Goal: Find specific page/section: Find specific page/section

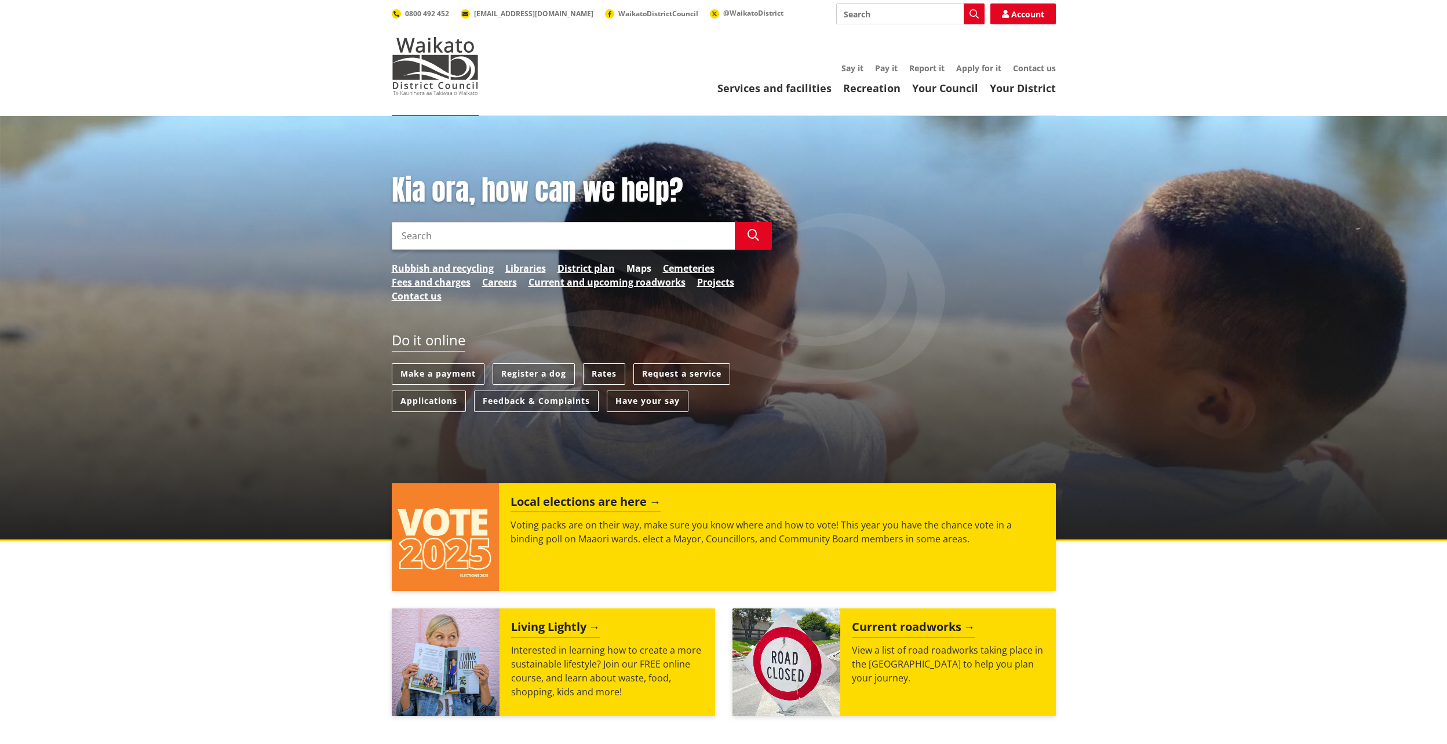
click at [632, 269] on link "Maps" at bounding box center [639, 268] width 25 height 14
click at [777, 90] on link "Services and facilities" at bounding box center [775, 88] width 114 height 14
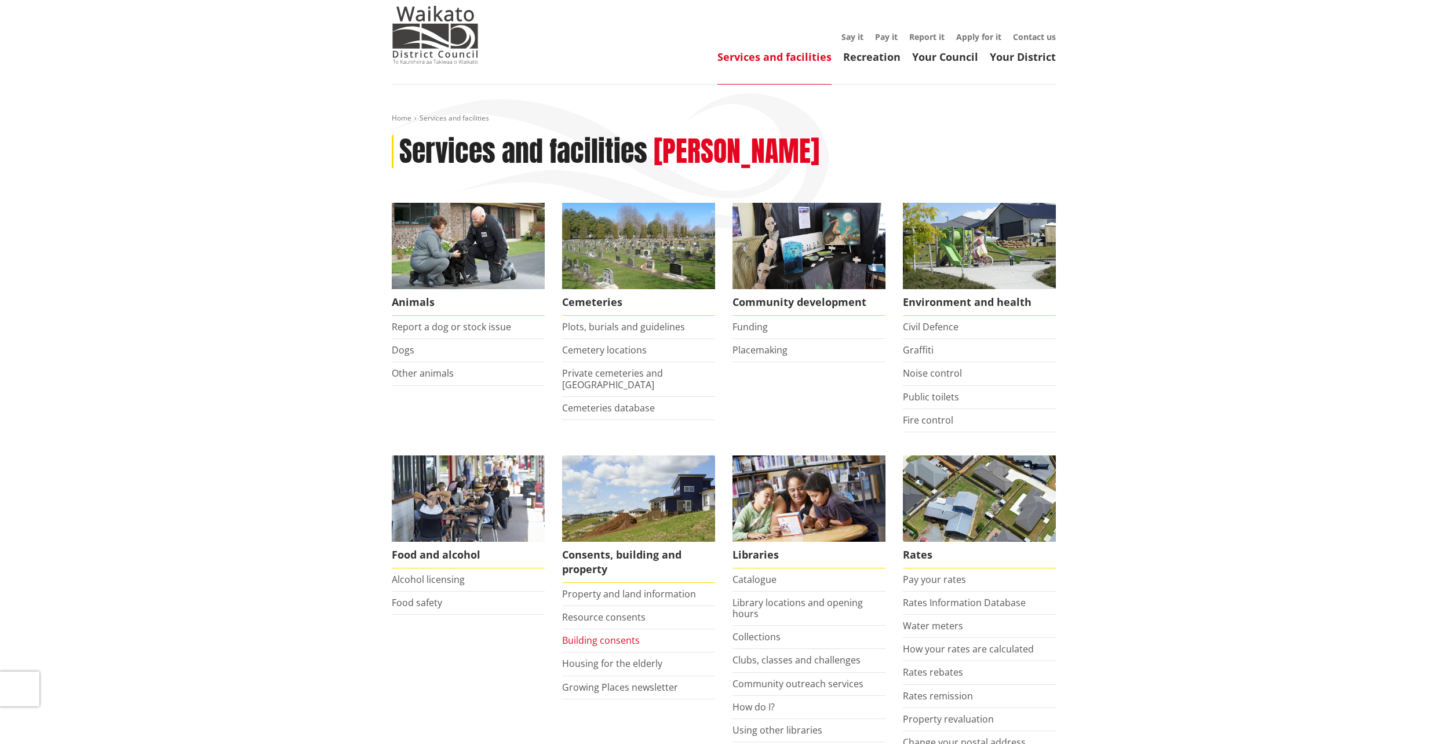
scroll to position [58, 0]
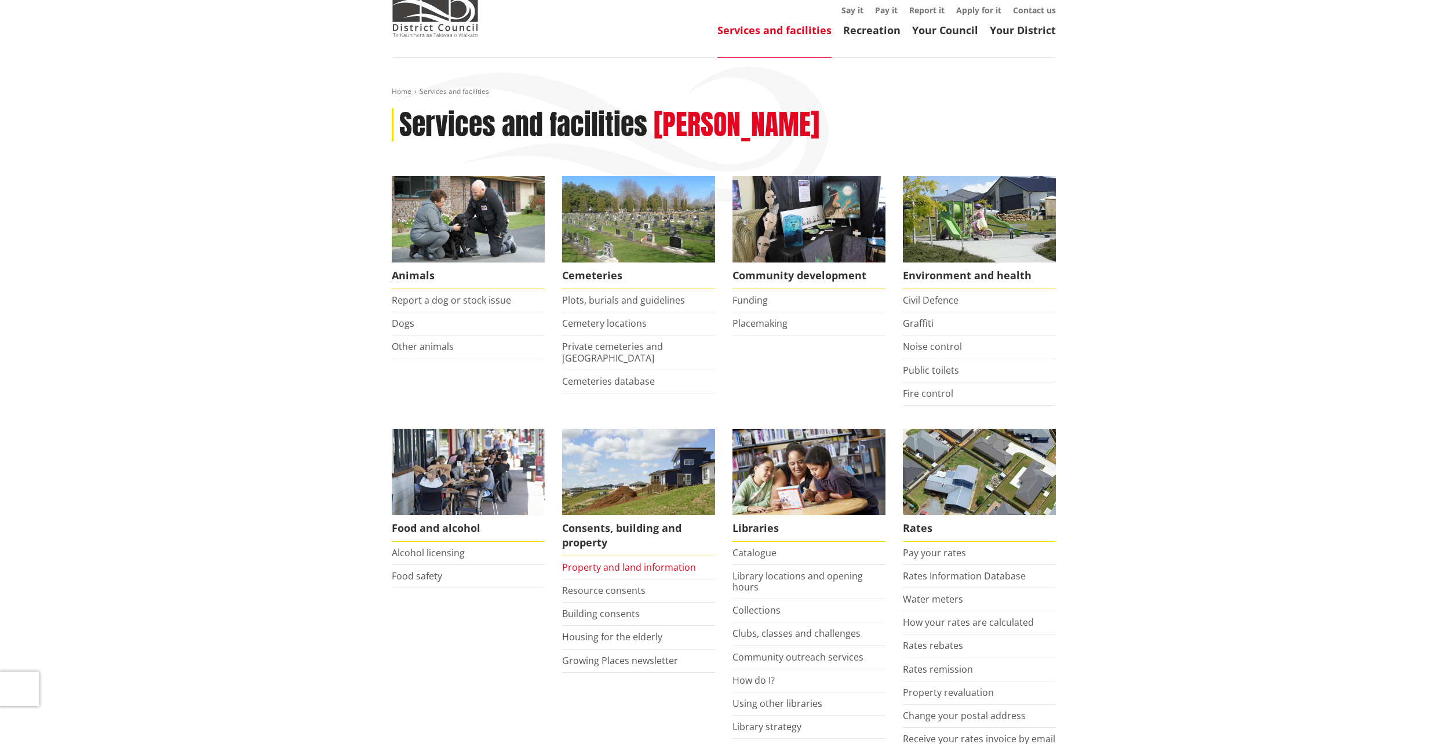
click at [626, 567] on link "Property and land information" at bounding box center [629, 567] width 134 height 13
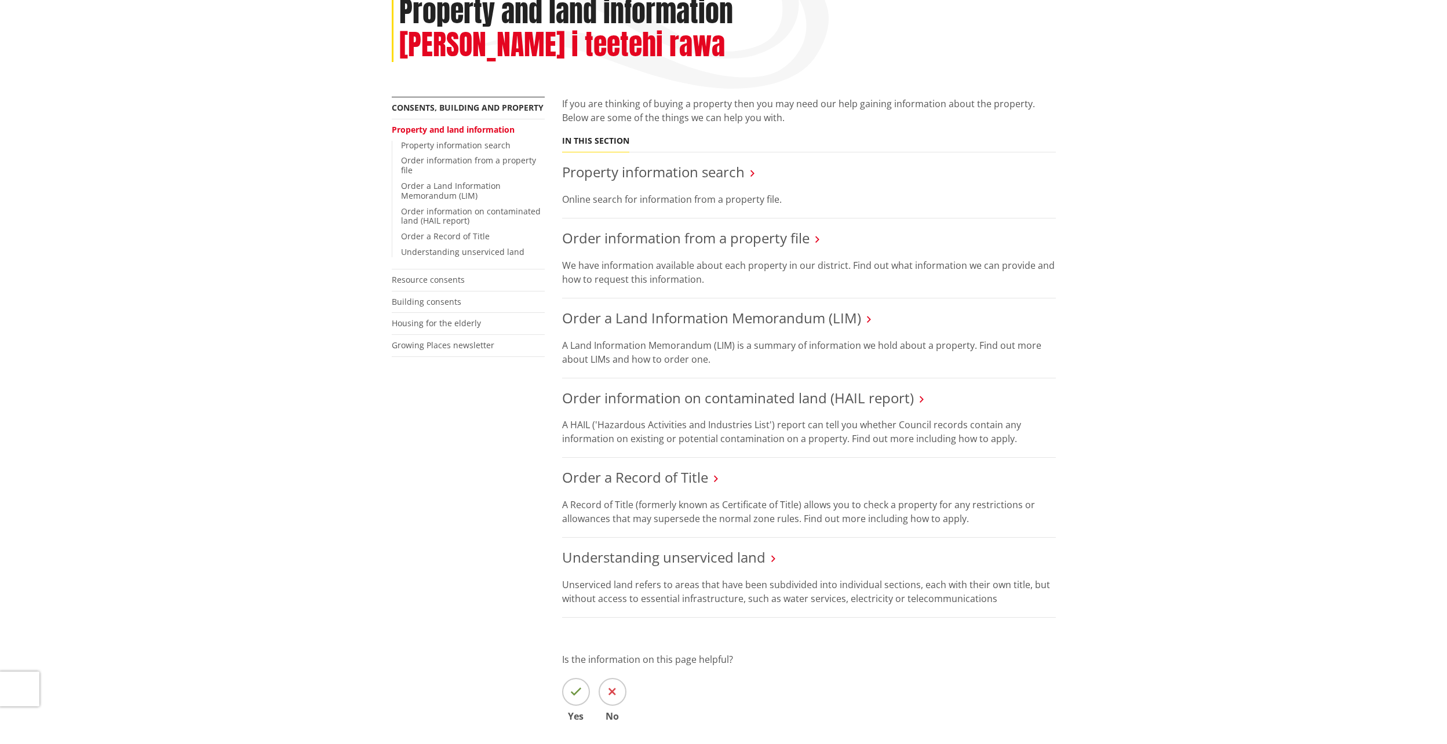
scroll to position [232, 0]
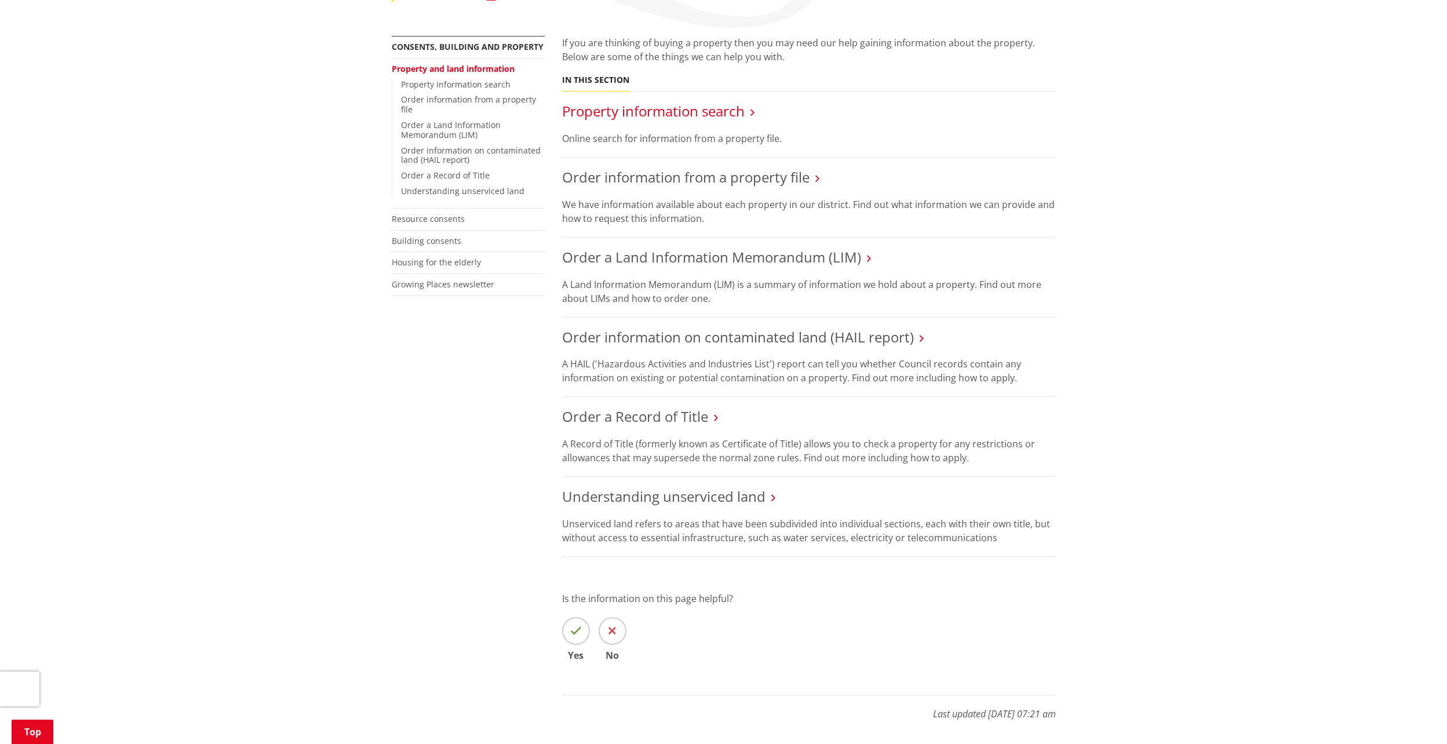
click at [657, 101] on link "Property information search" at bounding box center [653, 110] width 183 height 19
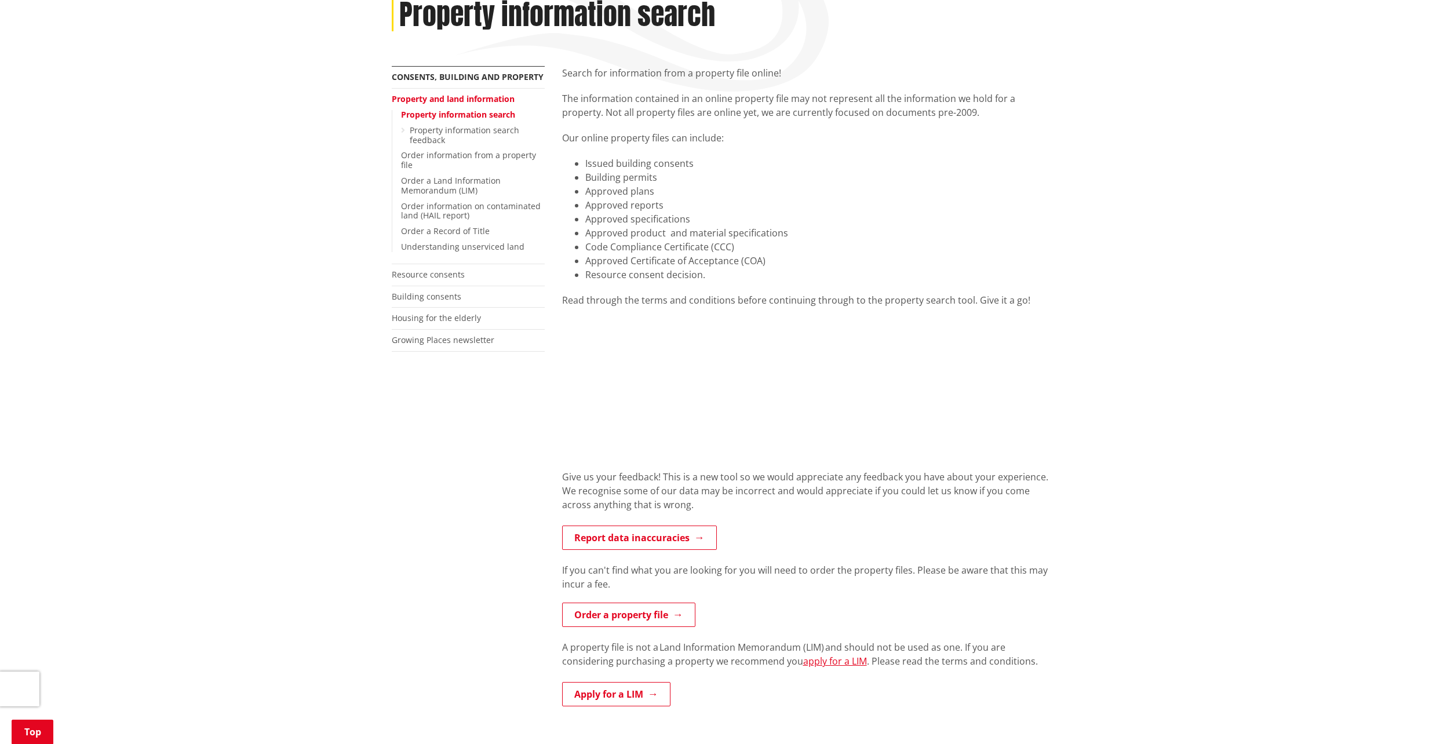
scroll to position [174, 0]
